Goal: Navigation & Orientation: Find specific page/section

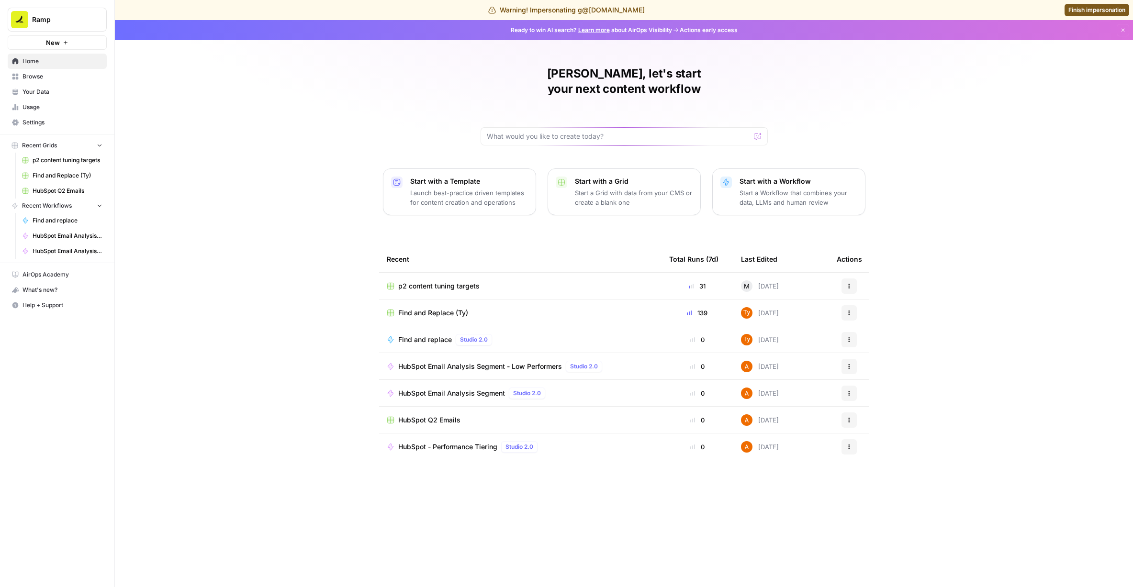
click at [52, 174] on span "Find and Replace (Ty)" at bounding box center [68, 175] width 70 height 9
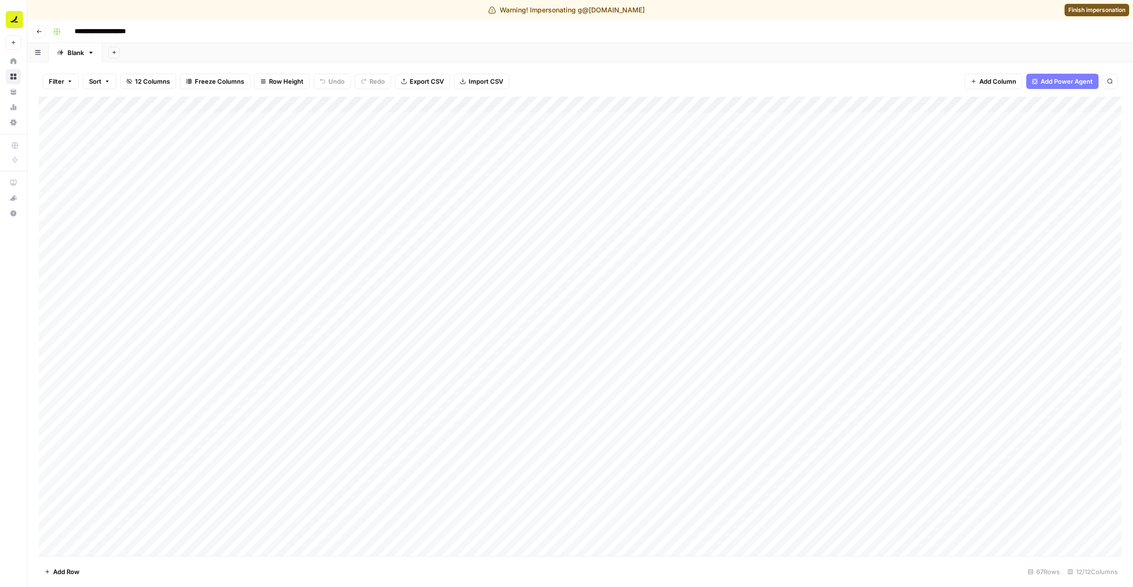
click at [41, 29] on icon "button" at bounding box center [39, 32] width 6 height 6
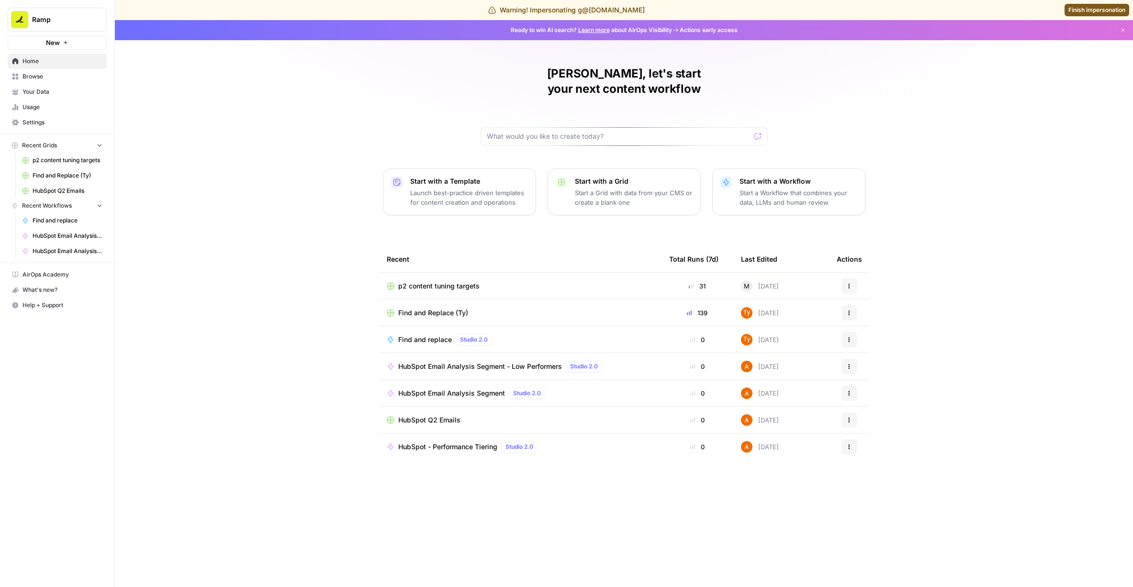
click at [34, 110] on span "Usage" at bounding box center [63, 107] width 80 height 9
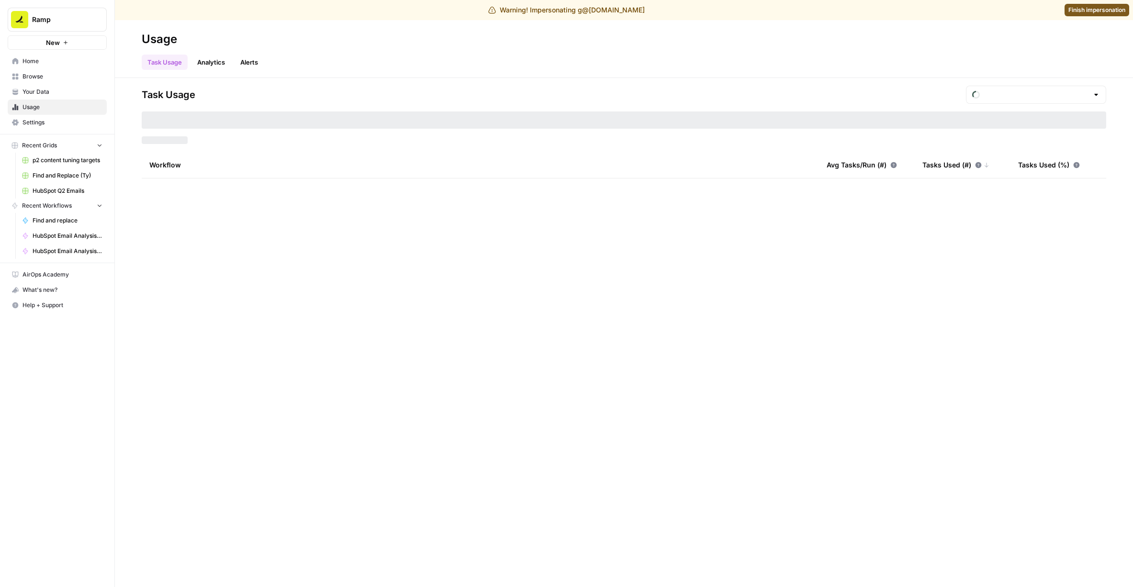
type input "August Tasks"
click at [209, 55] on link "Analytics" at bounding box center [211, 62] width 39 height 15
